Goal: Task Accomplishment & Management: Use online tool/utility

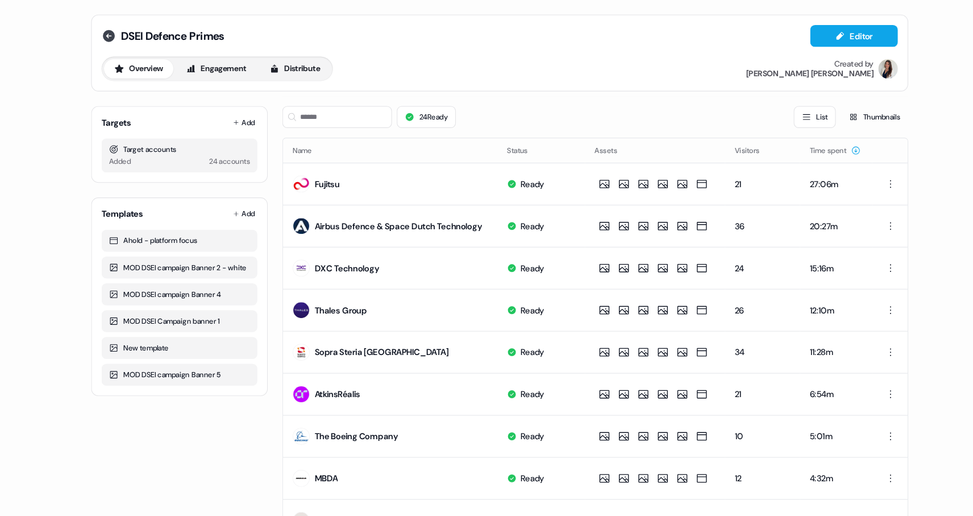
click at [130, 28] on icon at bounding box center [135, 34] width 14 height 14
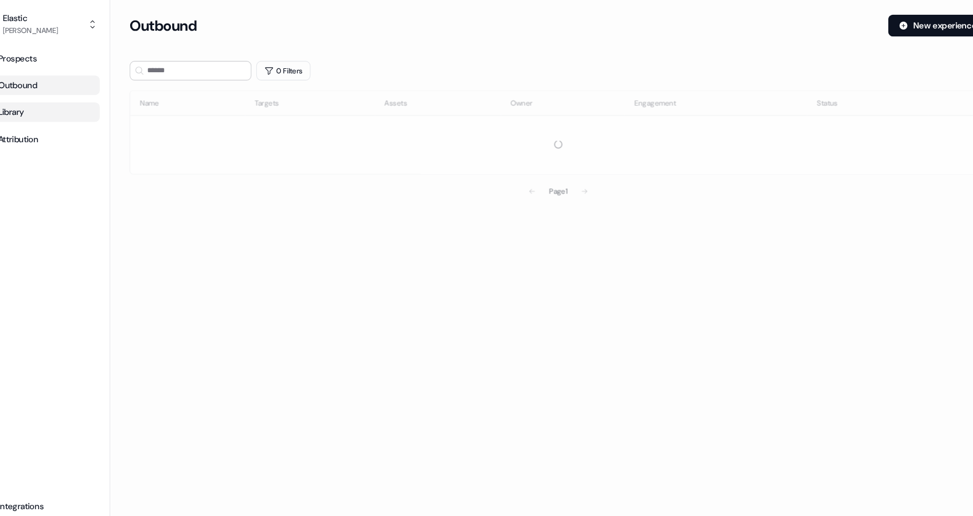
click at [57, 108] on div "Library" at bounding box center [68, 104] width 104 height 11
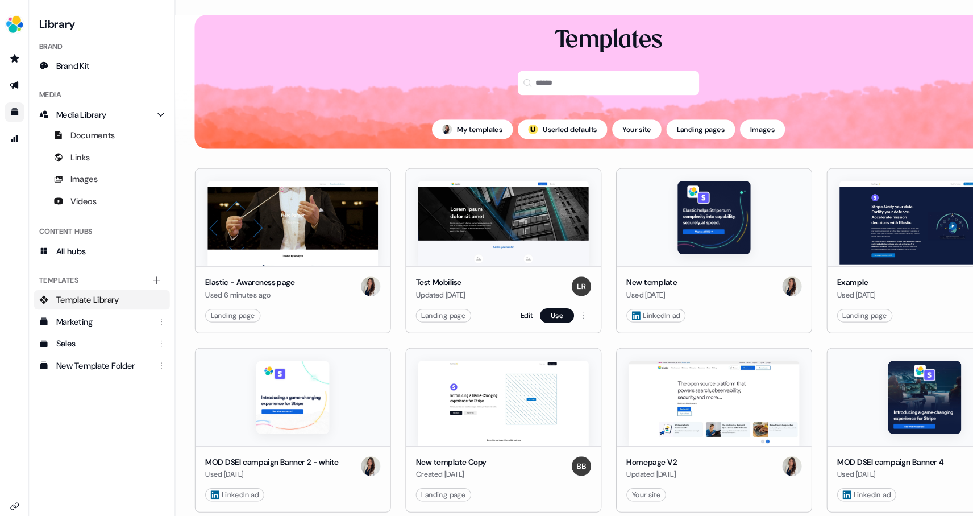
click at [463, 211] on img at bounding box center [469, 209] width 159 height 80
click at [468, 215] on img at bounding box center [469, 209] width 159 height 80
click at [491, 295] on link "Edit" at bounding box center [491, 294] width 11 height 11
click at [490, 295] on link "Edit" at bounding box center [491, 294] width 11 height 11
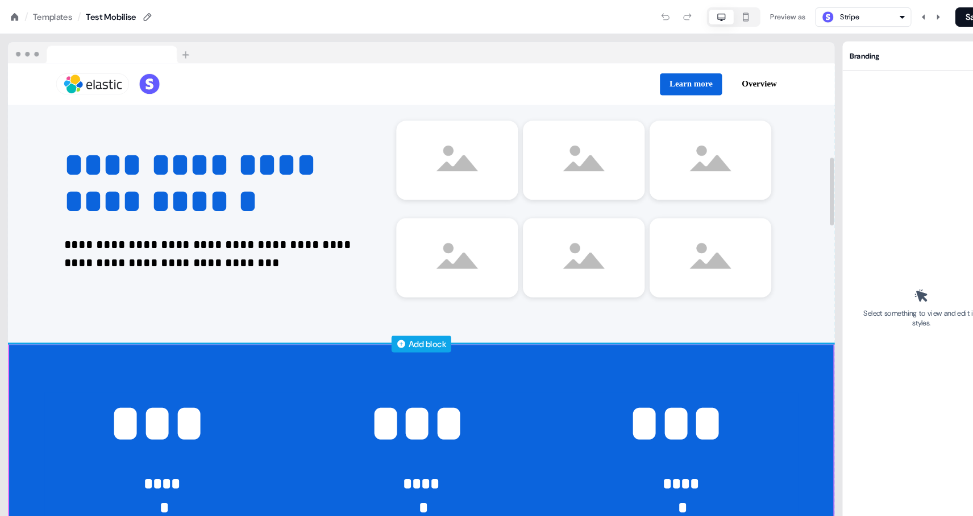
scroll to position [593, 0]
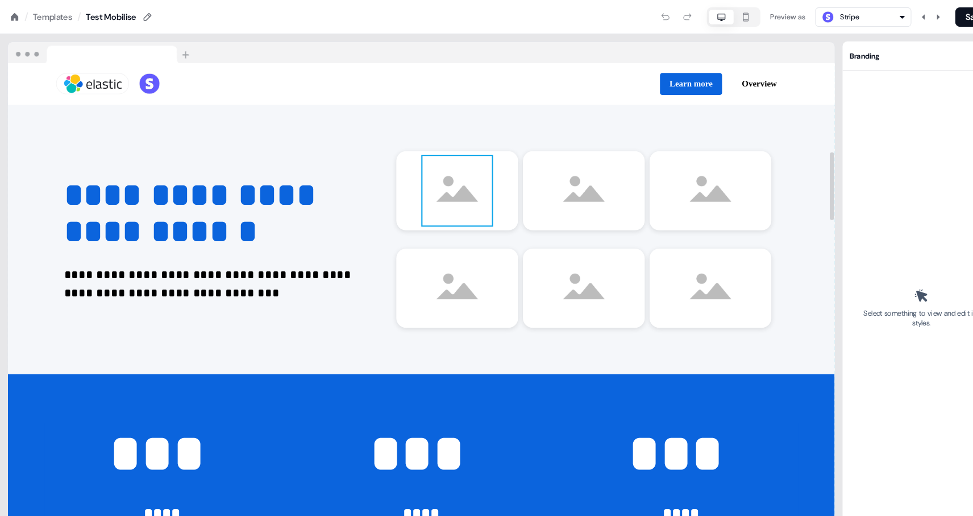
click at [434, 182] on img at bounding box center [426, 178] width 65 height 65
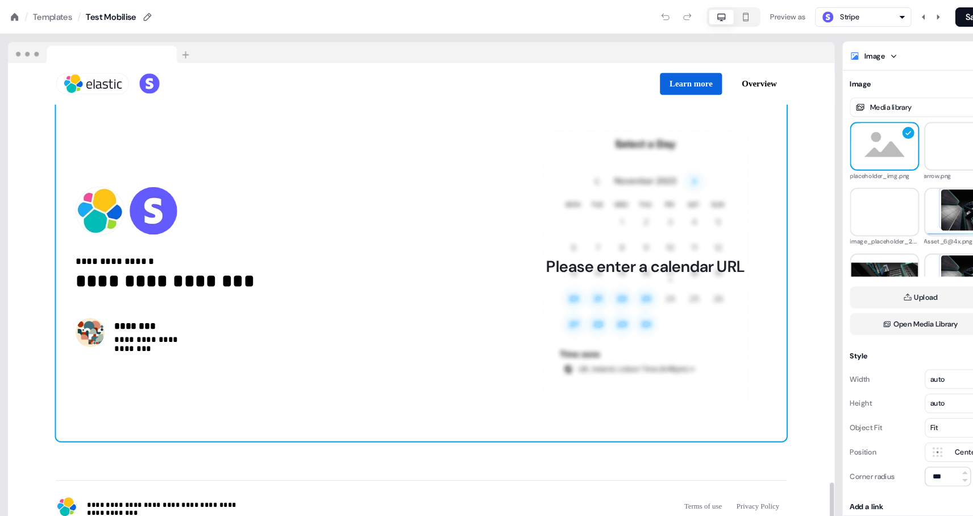
scroll to position [2814, 0]
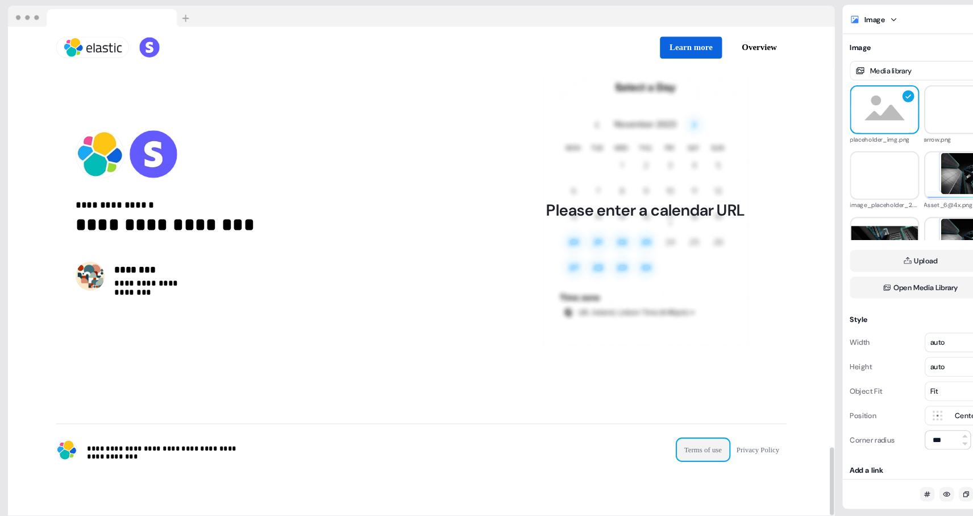
click at [654, 453] on button "Terms of use" at bounding box center [656, 453] width 49 height 20
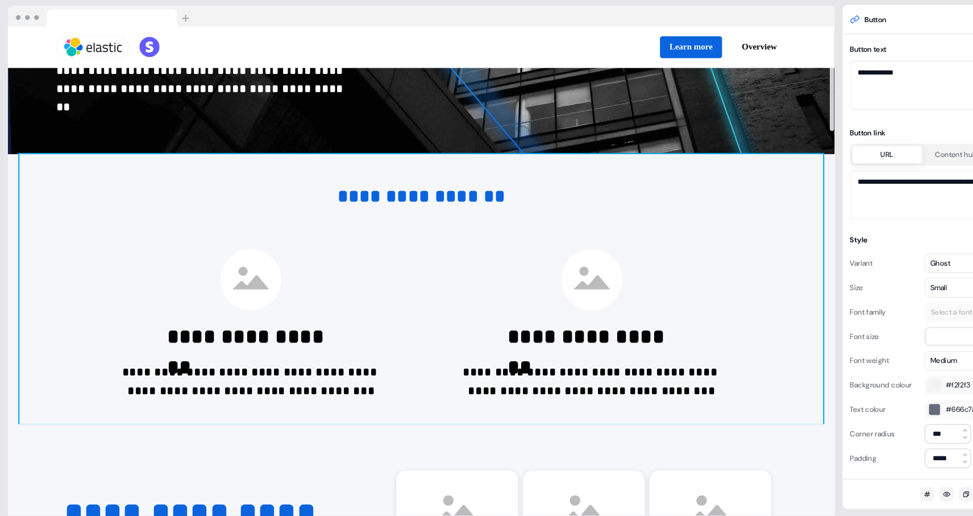
scroll to position [240, 0]
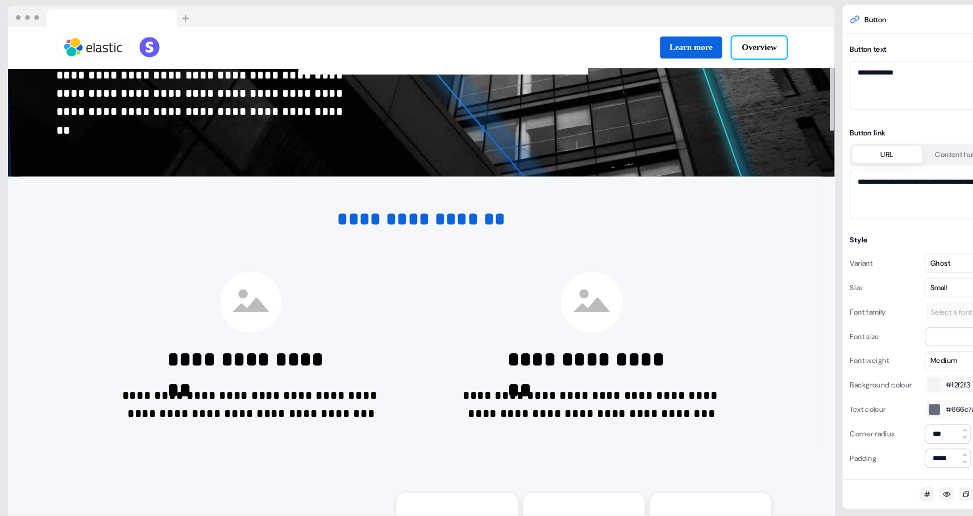
click at [716, 77] on button "Overview" at bounding box center [708, 78] width 51 height 20
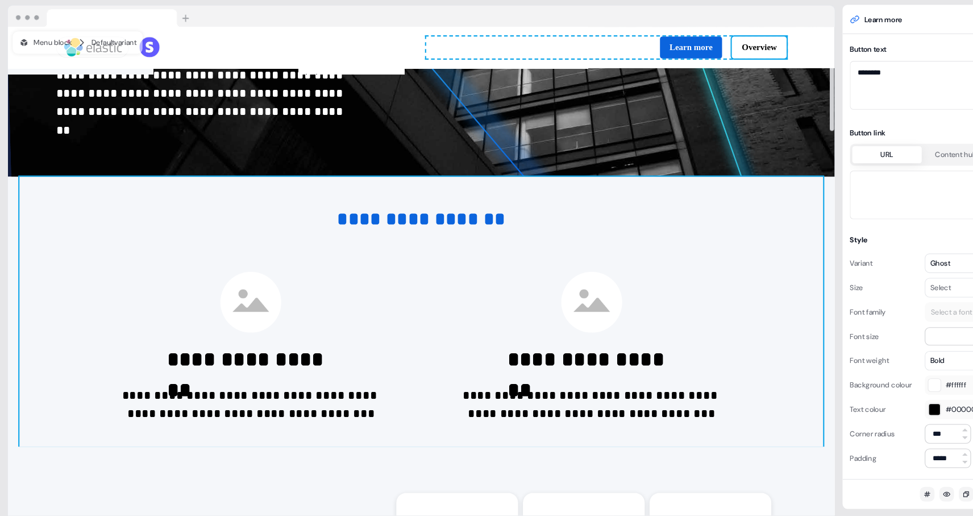
scroll to position [0, 0]
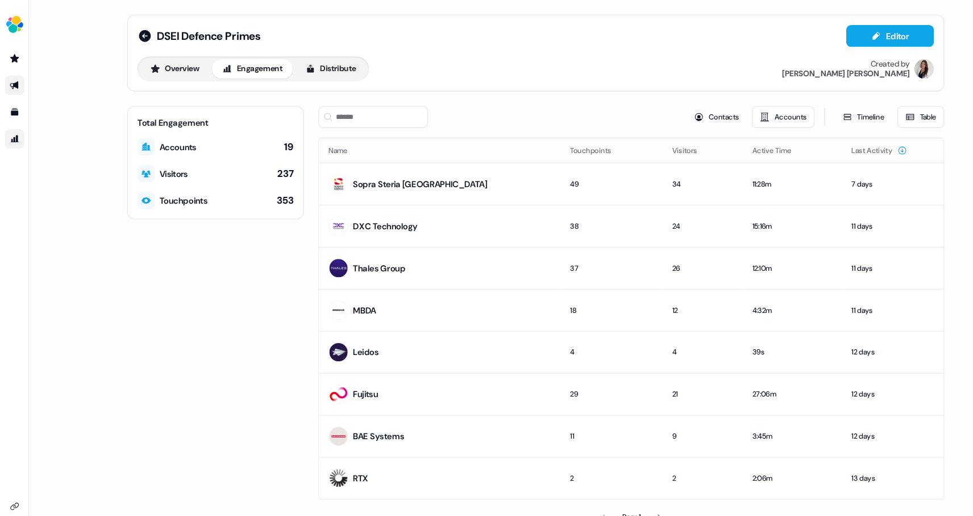
click at [12, 133] on icon "Go to attribution" at bounding box center [13, 129] width 9 height 9
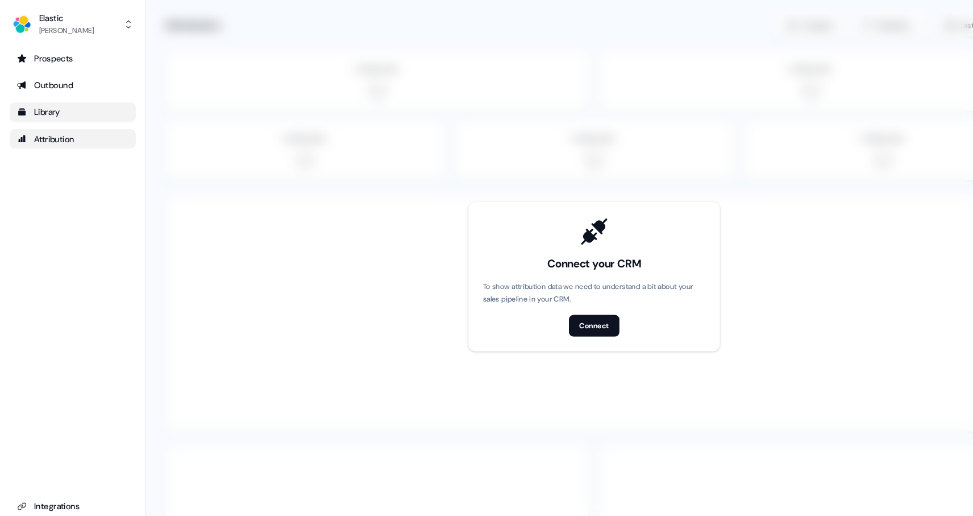
click at [63, 108] on div "Library" at bounding box center [68, 104] width 104 height 11
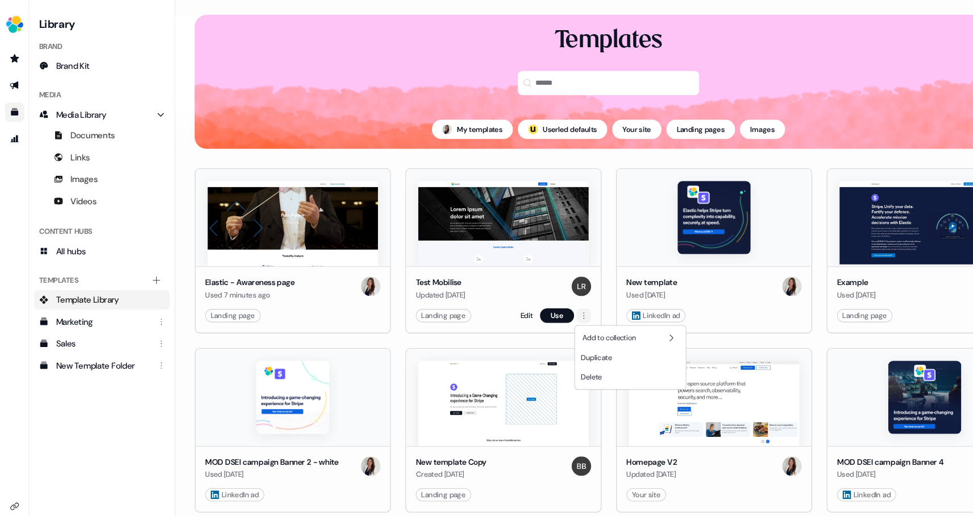
click at [545, 294] on html "For the best experience switch devices to a bigger screen. Go to [DOMAIN_NAME] …" at bounding box center [486, 258] width 973 height 516
click at [518, 296] on html "For the best experience switch devices to a bigger screen. Go to [DOMAIN_NAME] …" at bounding box center [486, 258] width 973 height 516
click at [521, 297] on button "Use" at bounding box center [520, 295] width 32 height 14
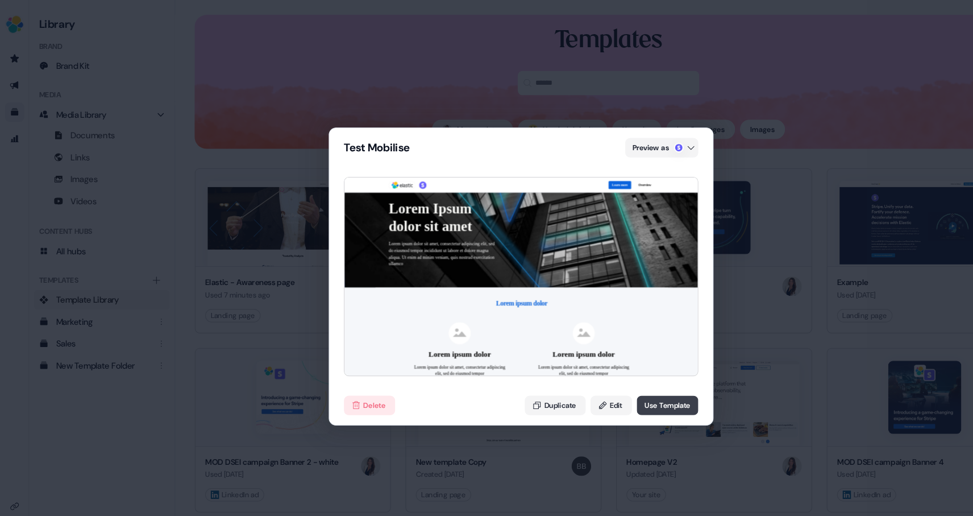
click at [609, 382] on button "Use Template" at bounding box center [623, 378] width 57 height 18
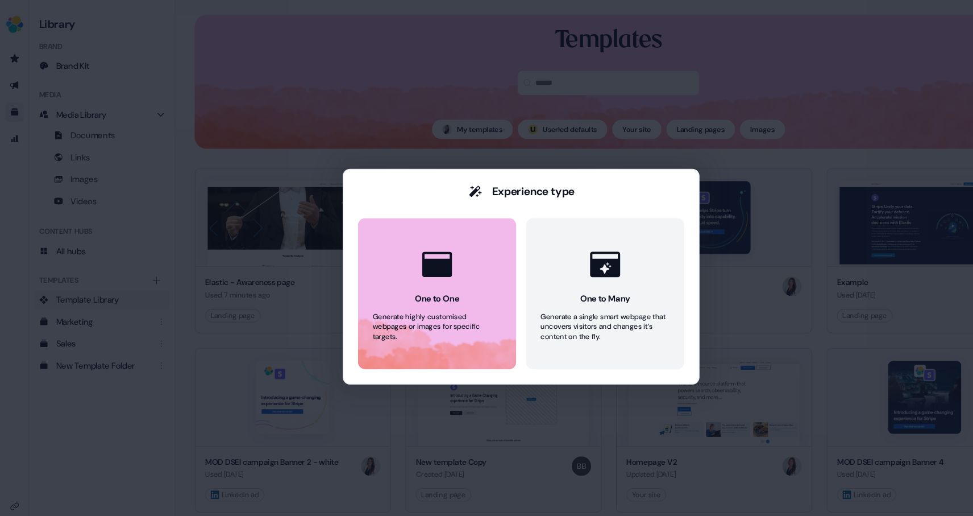
click at [422, 252] on icon at bounding box center [408, 247] width 34 height 34
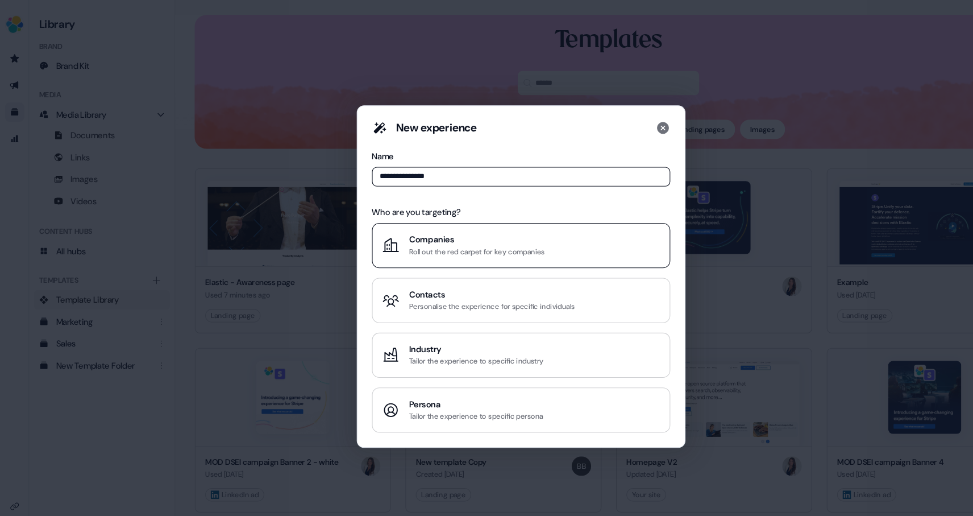
type input "**********"
click at [420, 239] on div "Roll out the red carpet for key companies" at bounding box center [445, 234] width 127 height 11
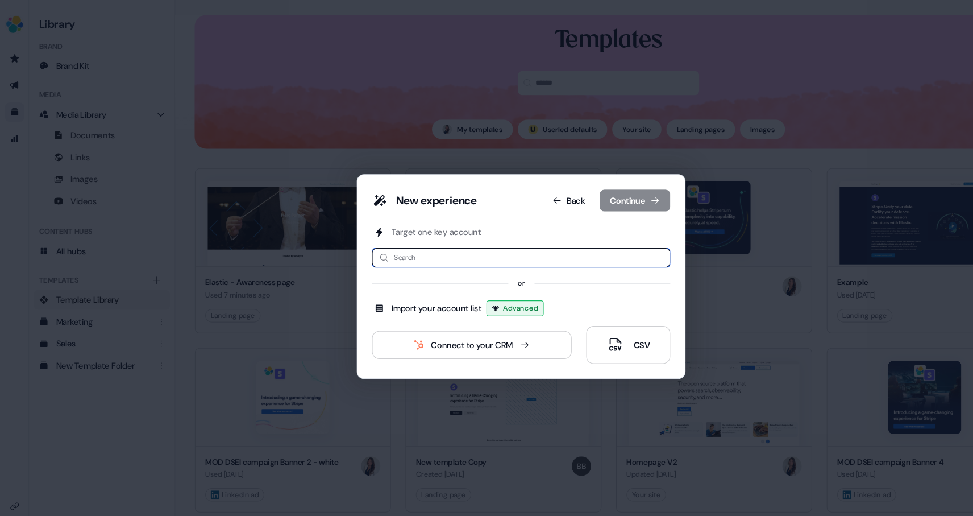
click at [408, 242] on input at bounding box center [486, 240] width 279 height 18
type input "**********"
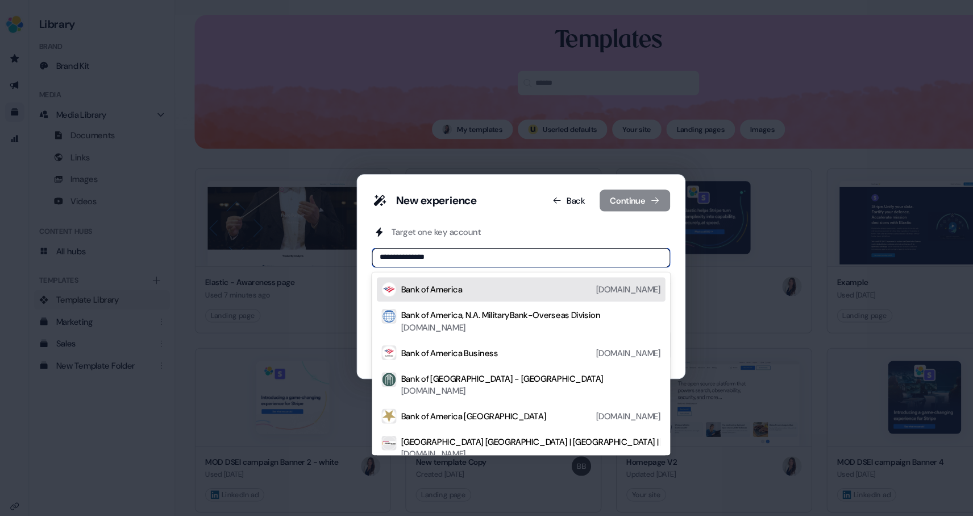
click at [431, 272] on div "Bank of America" at bounding box center [403, 269] width 57 height 11
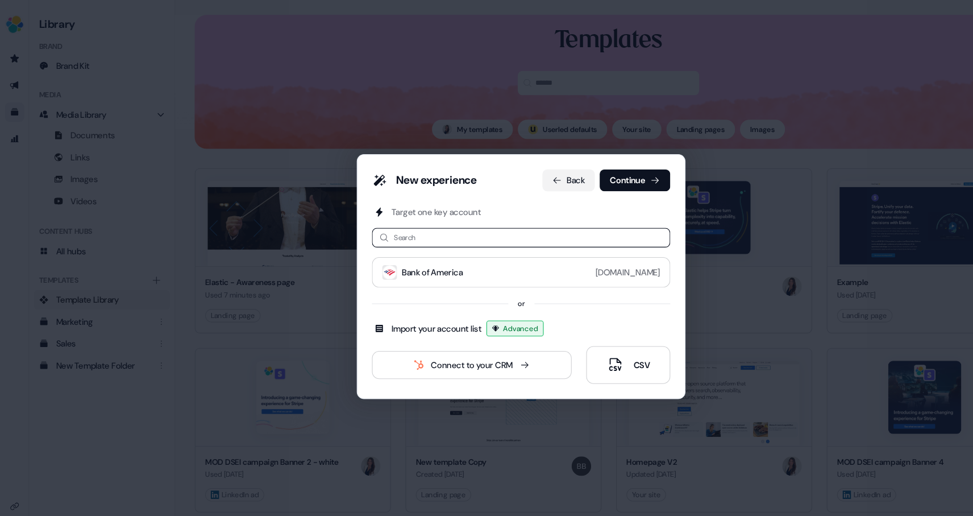
click at [534, 162] on button "Back" at bounding box center [530, 168] width 49 height 20
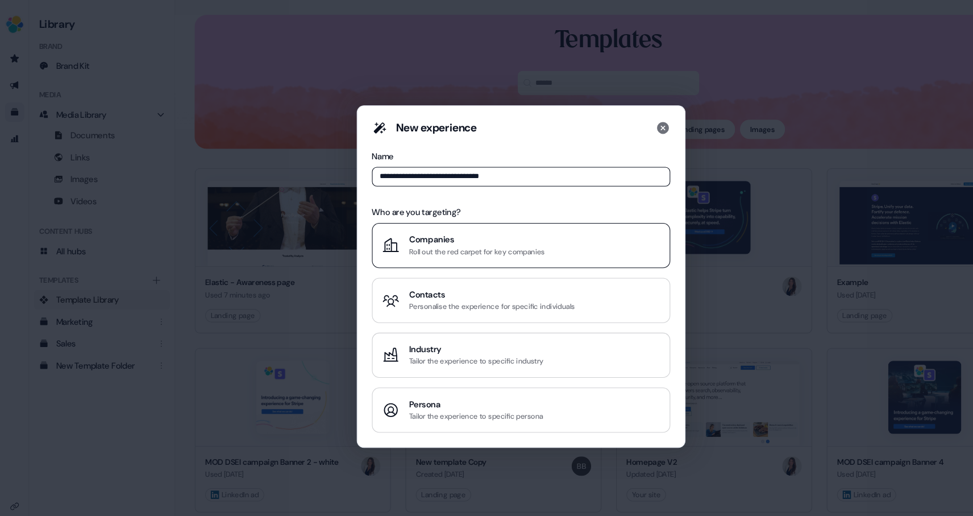
type input "**********"
click at [434, 237] on div "Roll out the red carpet for key companies" at bounding box center [445, 234] width 127 height 11
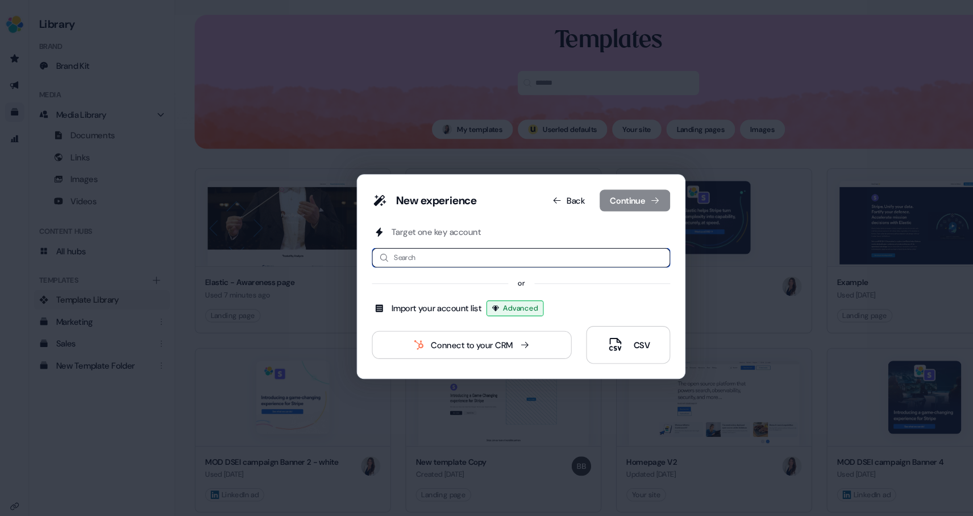
click at [431, 239] on input at bounding box center [486, 240] width 279 height 18
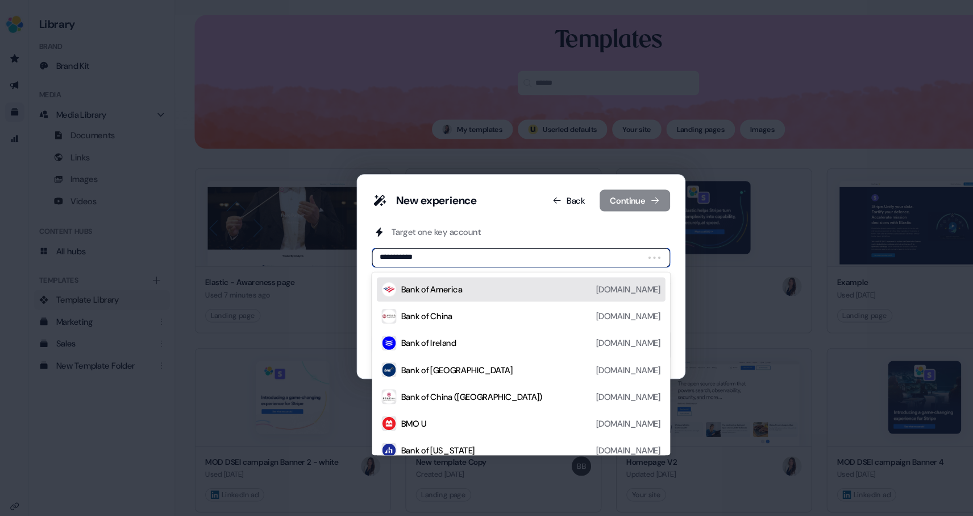
type input "**********"
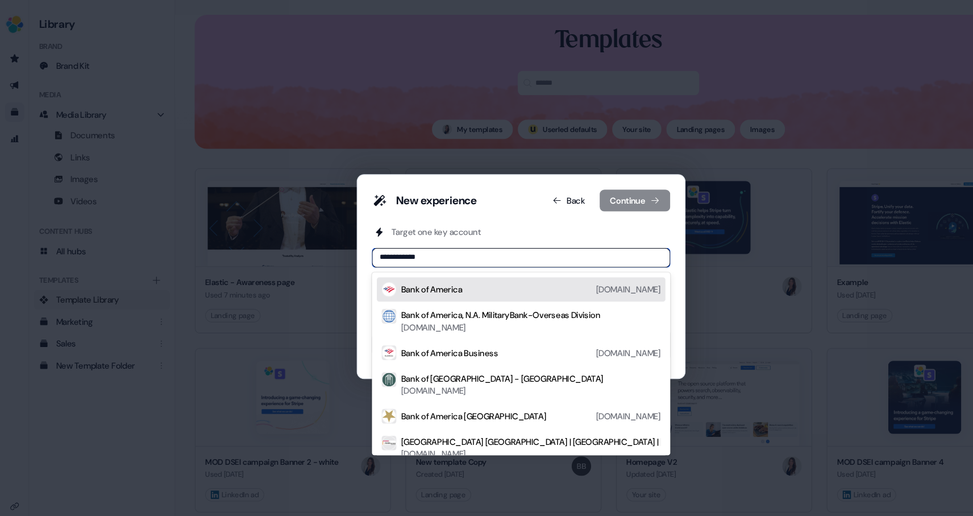
click at [449, 272] on div "Bank of America [DOMAIN_NAME]" at bounding box center [496, 270] width 242 height 14
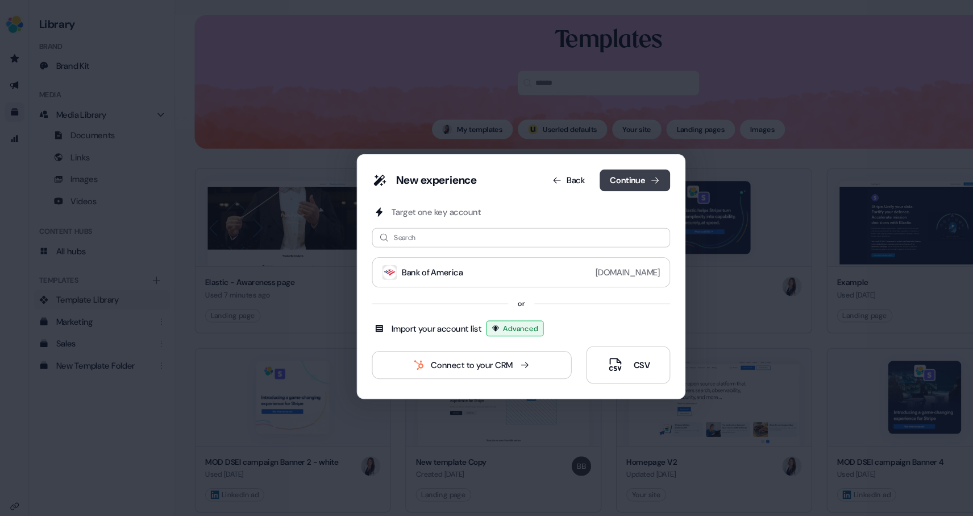
click at [593, 170] on button "Continue" at bounding box center [593, 168] width 66 height 20
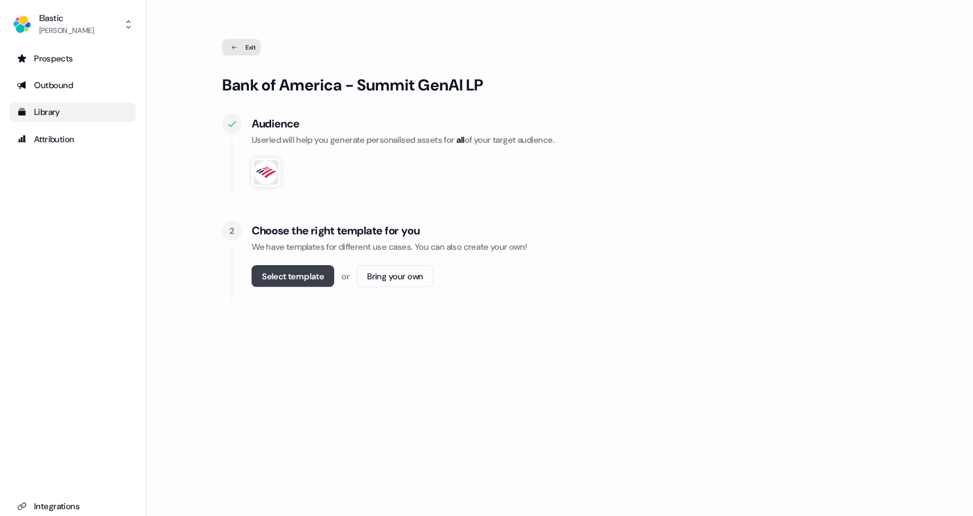
click at [293, 263] on button "Select template" at bounding box center [273, 257] width 77 height 20
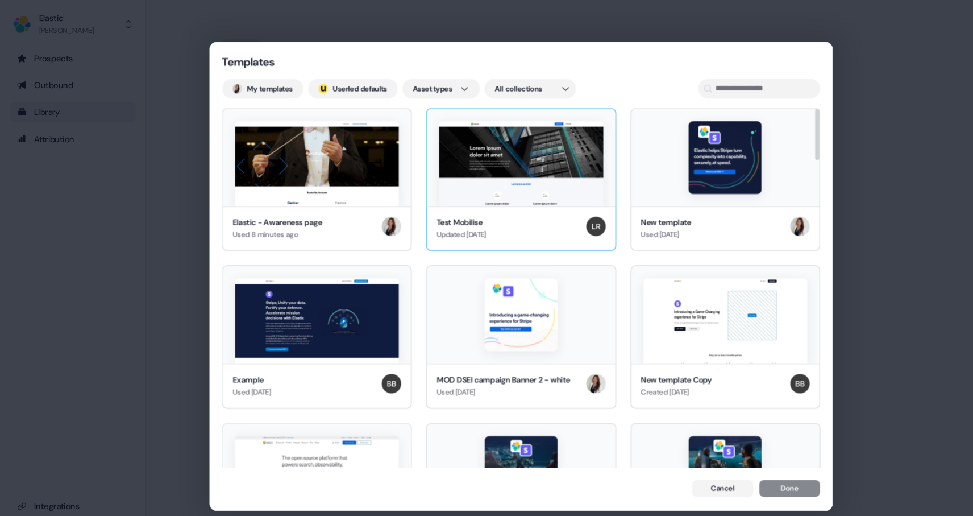
click at [491, 159] on img at bounding box center [486, 153] width 153 height 80
click at [741, 462] on button "Done" at bounding box center [737, 457] width 57 height 16
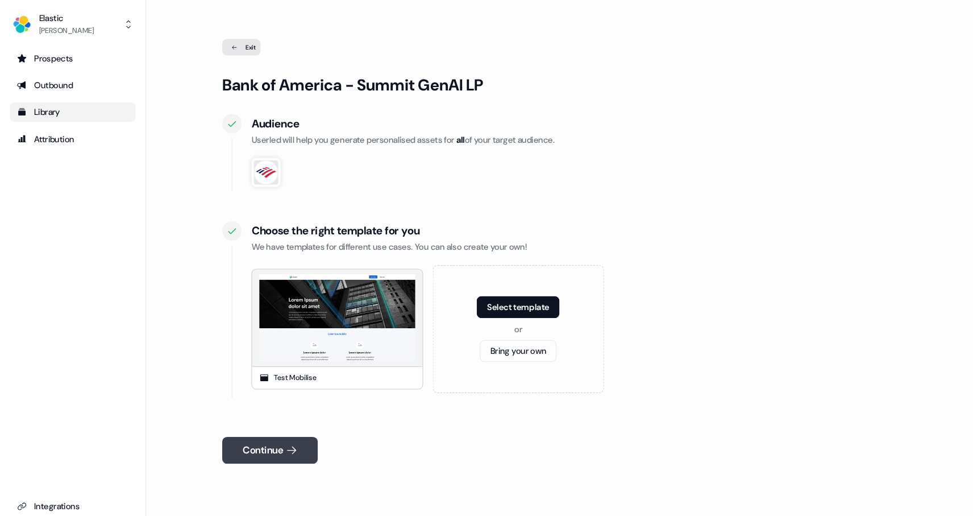
click at [278, 422] on icon at bounding box center [272, 419] width 11 height 11
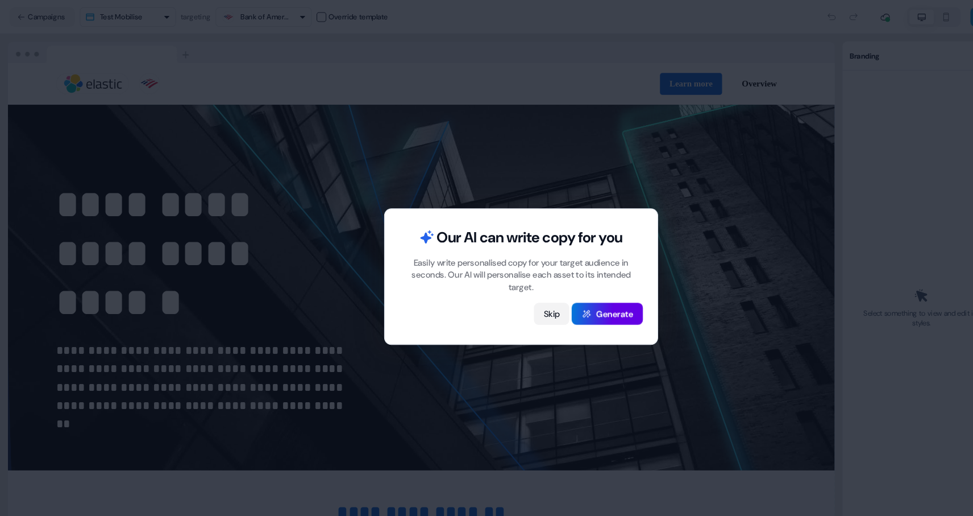
click at [519, 293] on button "Skip" at bounding box center [514, 292] width 33 height 20
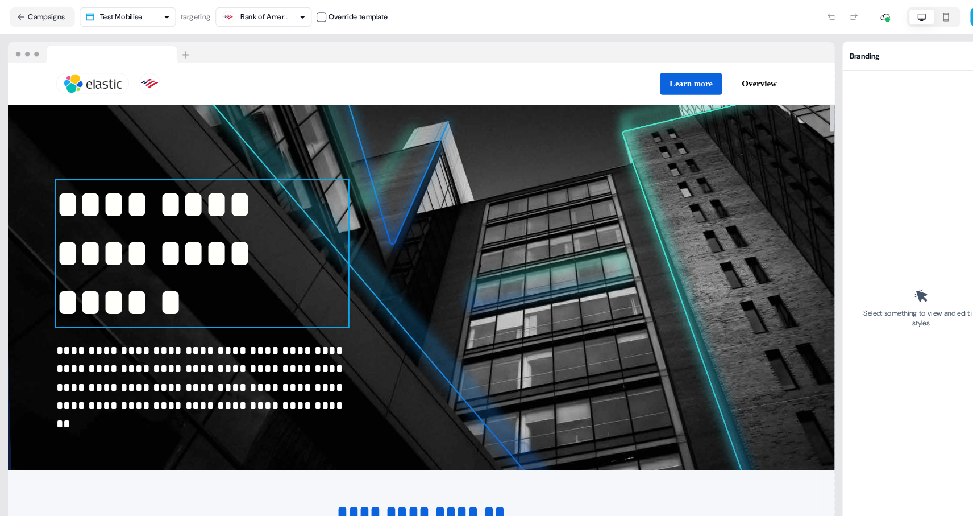
click at [122, 262] on span "**********" at bounding box center [148, 236] width 192 height 127
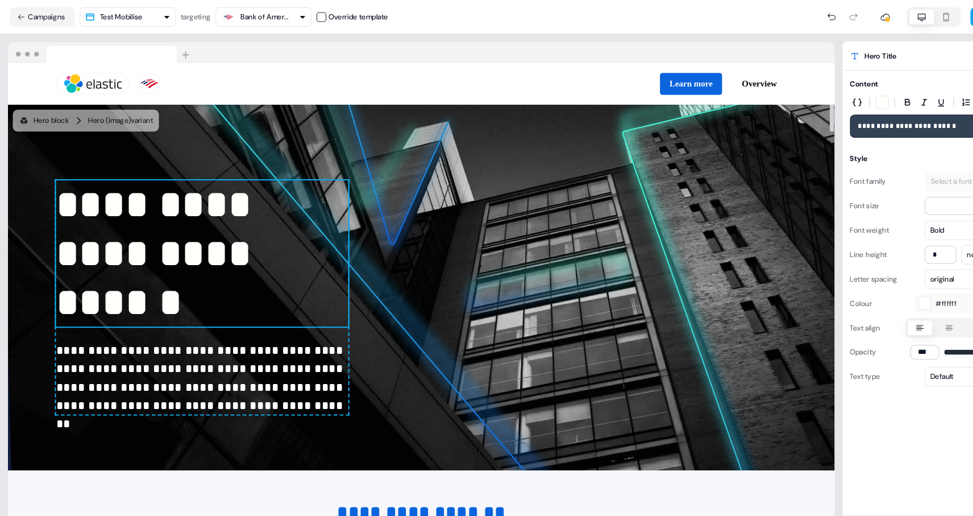
click at [154, 252] on span "**********" at bounding box center [148, 236] width 192 height 127
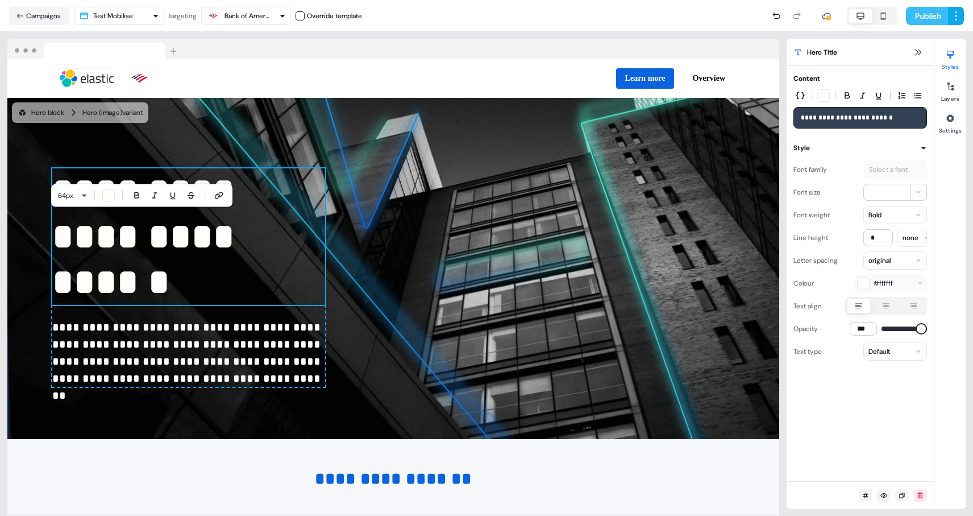
click at [938, 18] on button "Publish" at bounding box center [927, 16] width 42 height 18
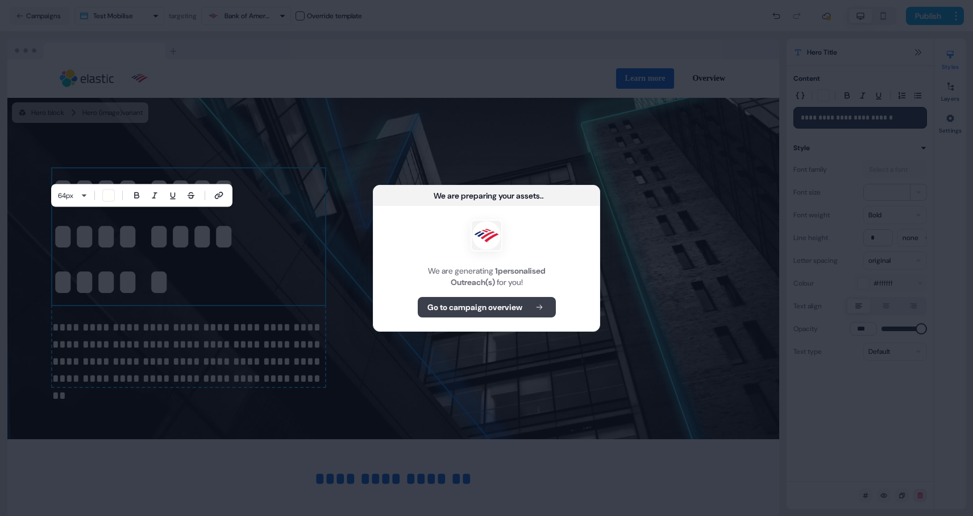
click at [496, 309] on b "Go to campaign overview" at bounding box center [474, 306] width 95 height 11
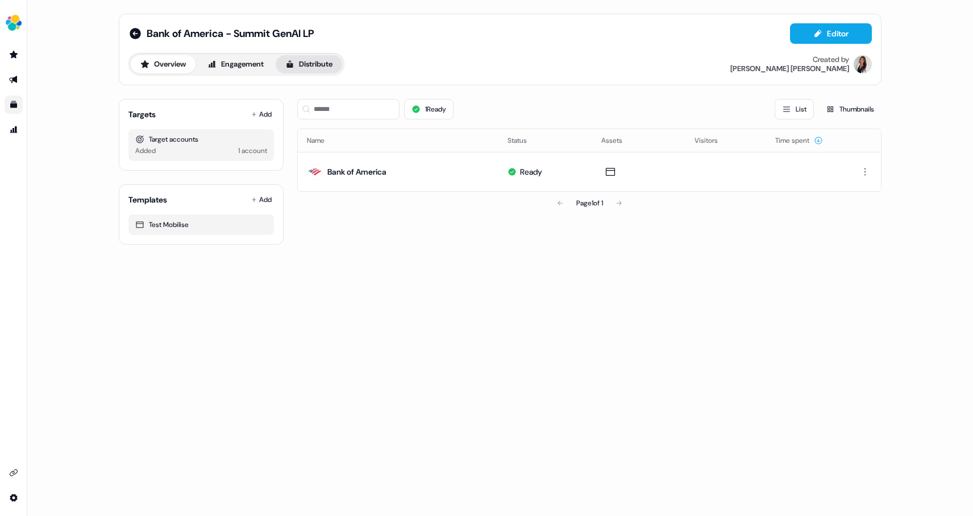
click at [319, 65] on button "Distribute" at bounding box center [309, 64] width 67 height 18
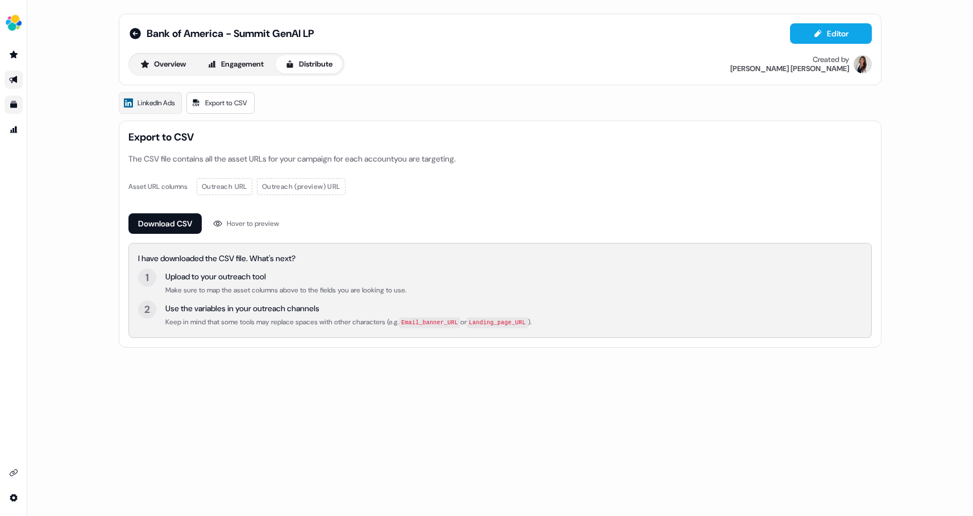
click at [226, 186] on span "Outreach URL" at bounding box center [224, 186] width 45 height 11
click at [159, 75] on div "Overview Engagement Distribute" at bounding box center [236, 64] width 216 height 23
click at [161, 61] on button "Overview" at bounding box center [163, 64] width 65 height 18
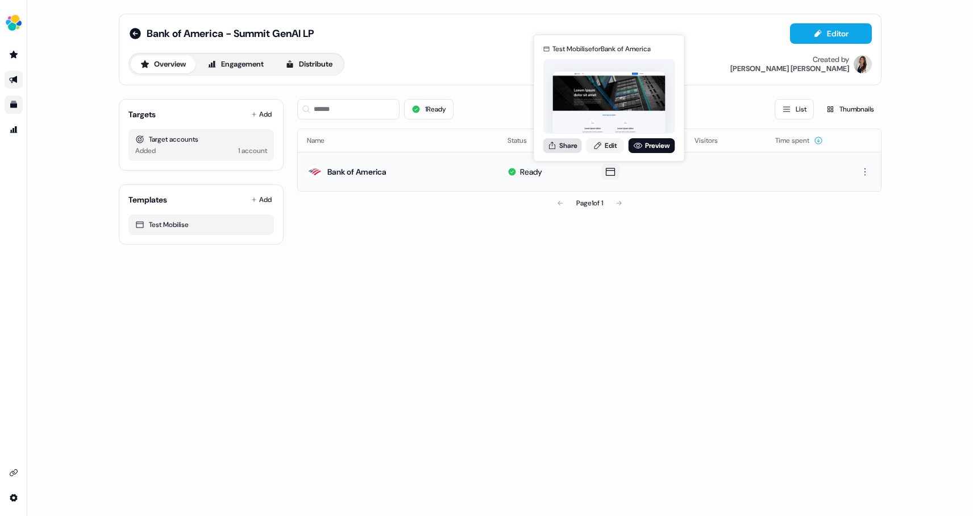
click at [567, 145] on button "Share" at bounding box center [562, 145] width 39 height 15
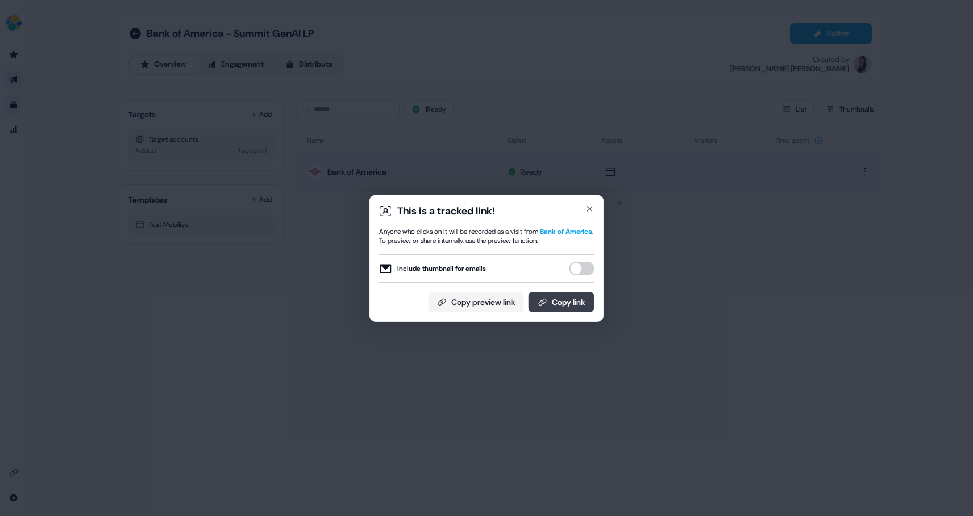
click at [565, 304] on button "Copy link" at bounding box center [562, 302] width 66 height 20
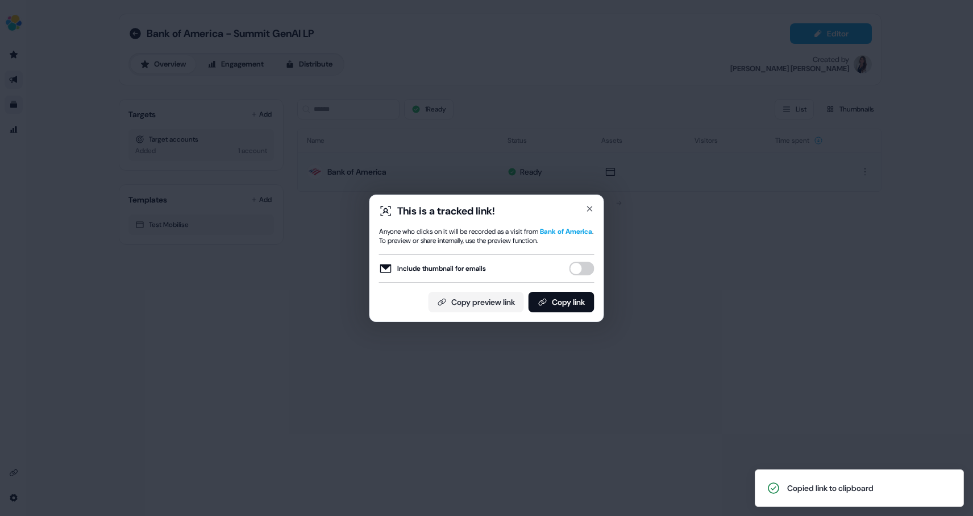
click at [600, 154] on div "This is a tracked link! Anyone who clicks on it will be recorded as a visit fro…" at bounding box center [486, 258] width 973 height 516
